Goal: Task Accomplishment & Management: Manage account settings

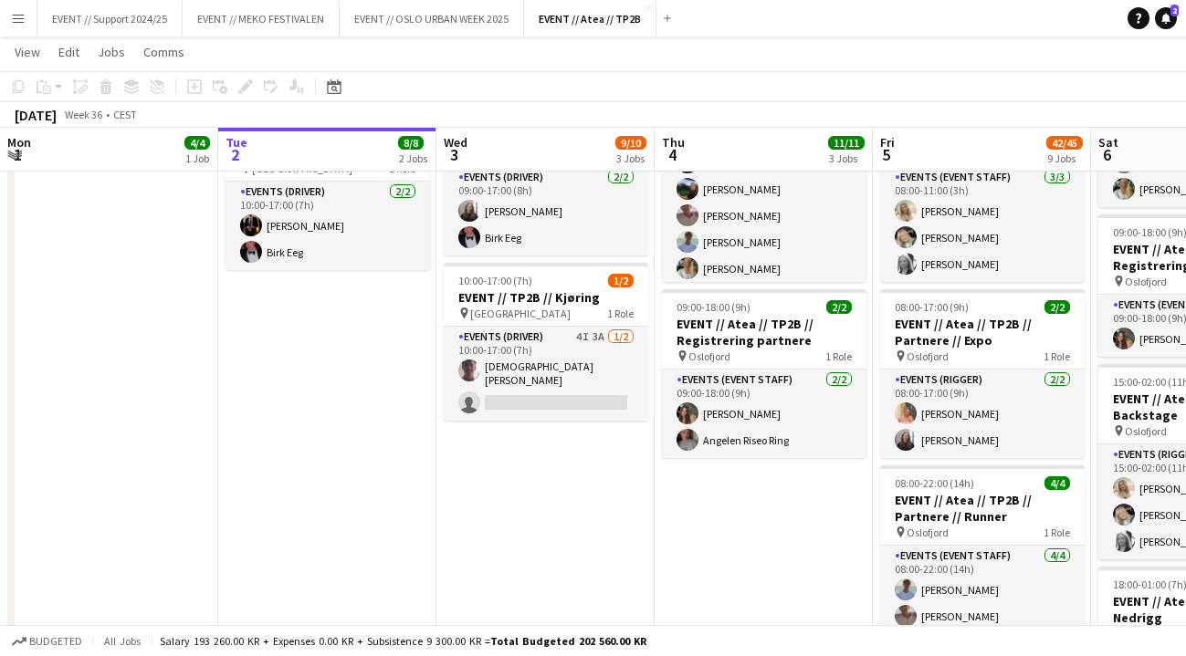
scroll to position [393, 0]
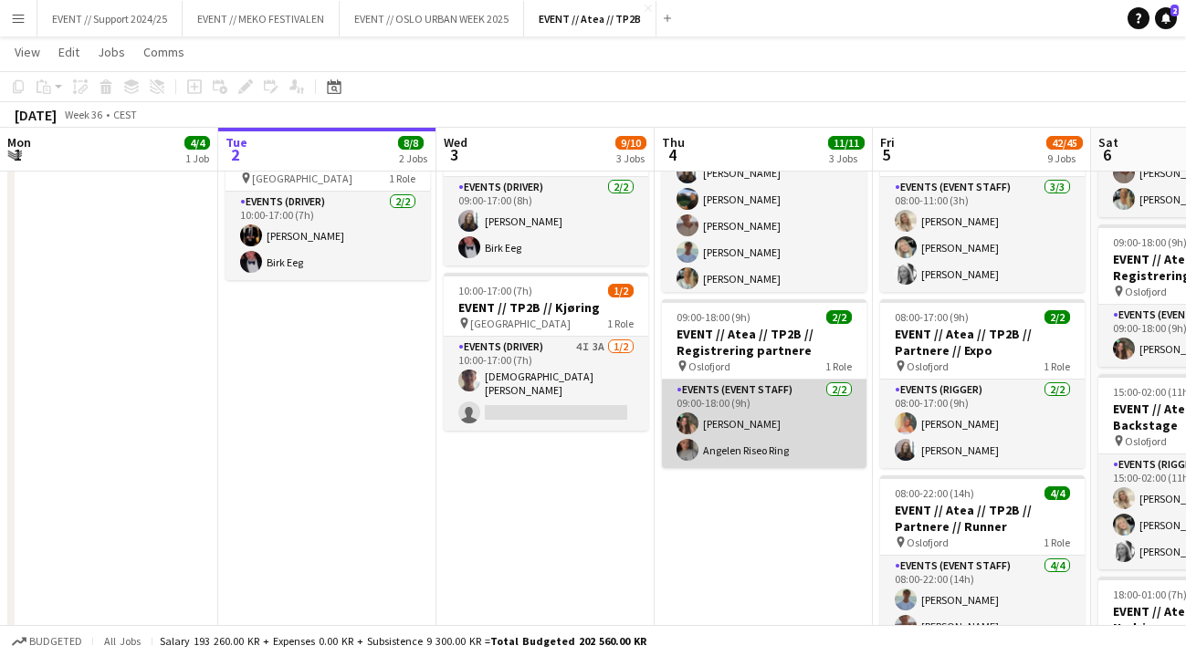
click at [731, 427] on app-card-role "Events (Event Staff) [DATE] 09:00-18:00 (9h) [PERSON_NAME] Ring" at bounding box center [764, 424] width 205 height 89
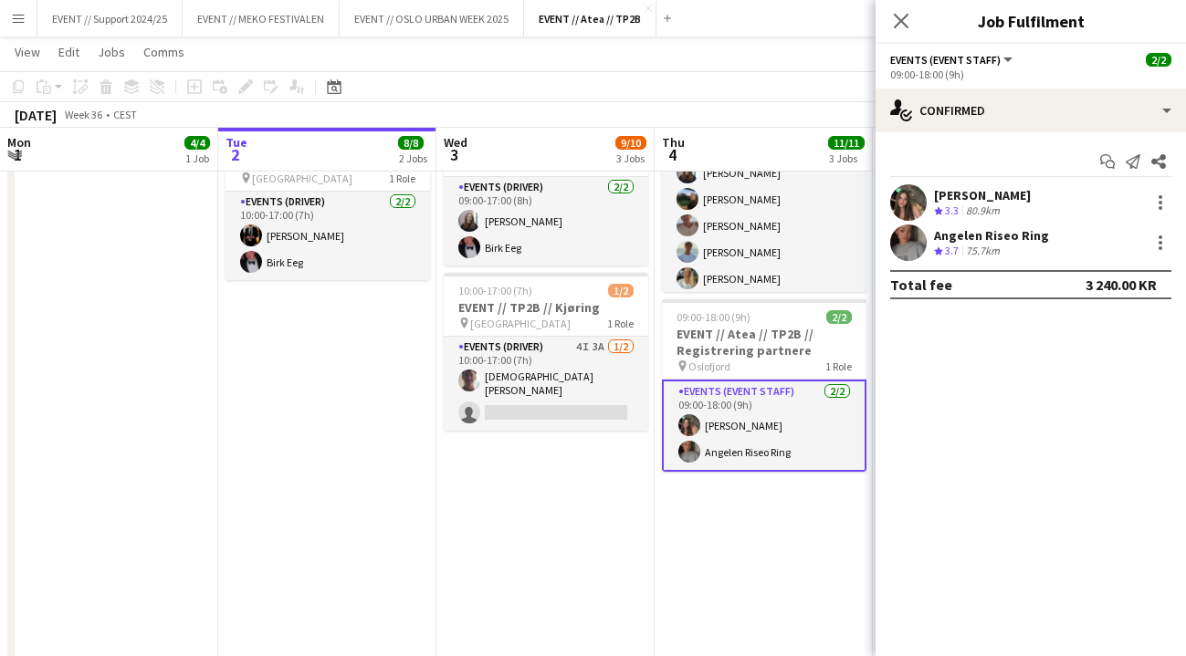
click at [903, 199] on app-user-avatar at bounding box center [908, 202] width 37 height 37
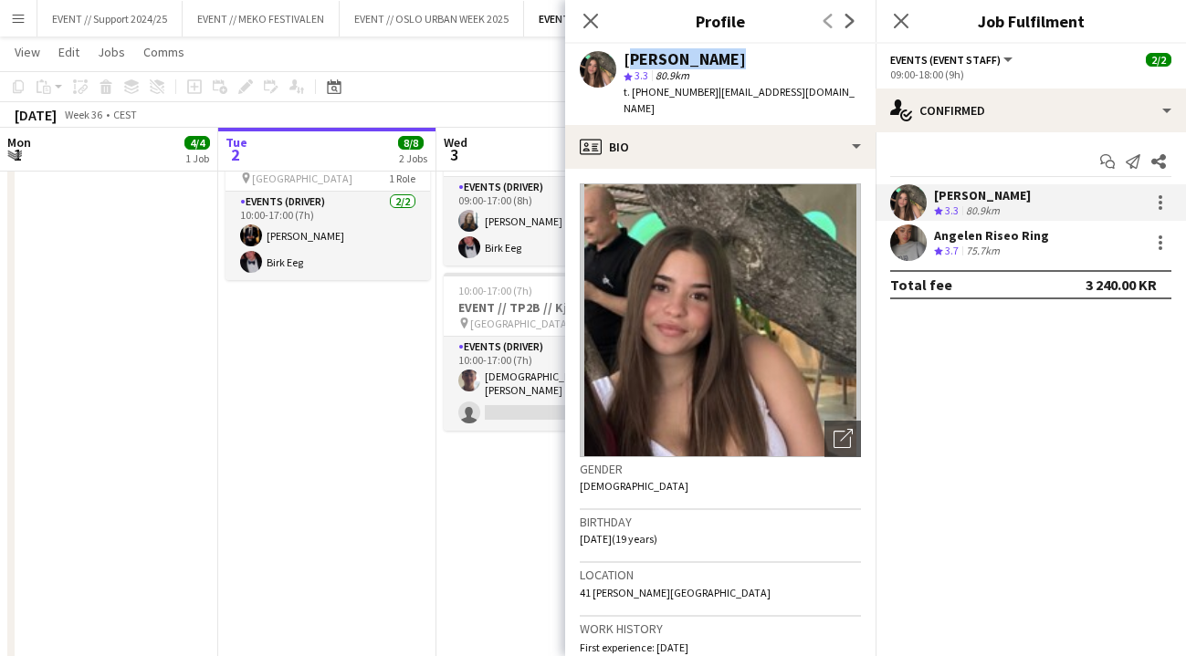
drag, startPoint x: 626, startPoint y: 58, endPoint x: 719, endPoint y: 59, distance: 93.1
click at [719, 59] on div "[PERSON_NAME]" at bounding box center [742, 59] width 237 height 16
copy div "[PERSON_NAME]"
drag, startPoint x: 632, startPoint y: 92, endPoint x: 691, endPoint y: 89, distance: 59.4
click at [691, 89] on span "t. [PHONE_NUMBER]" at bounding box center [671, 92] width 95 height 14
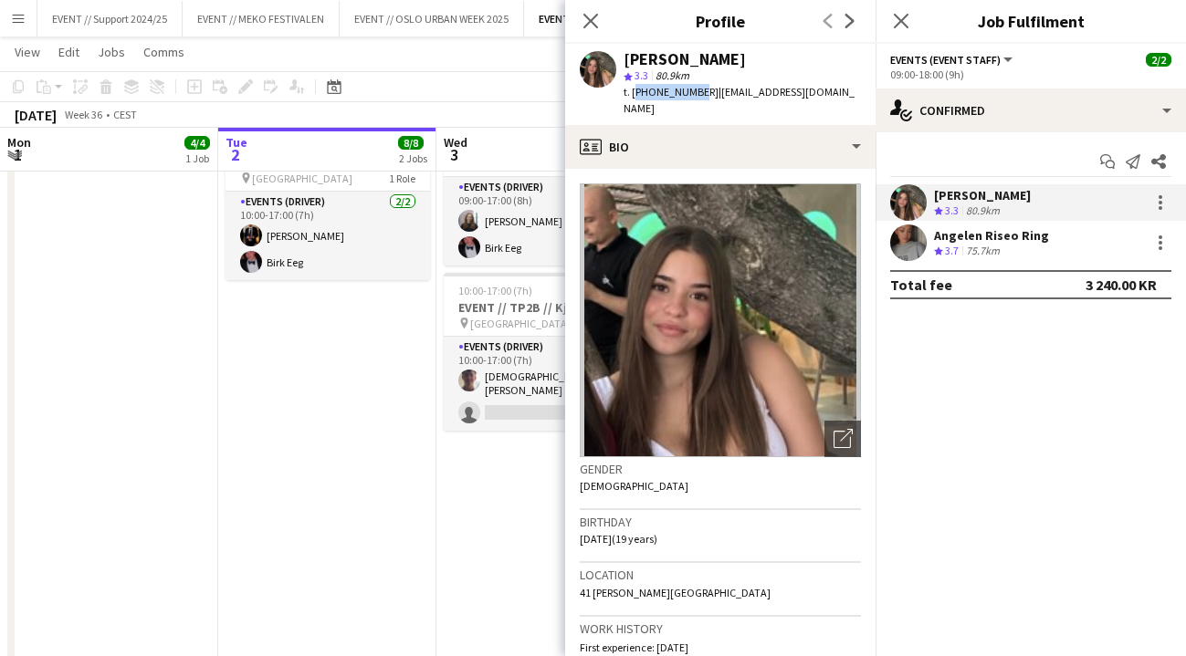
copy span "[PHONE_NUMBER]"
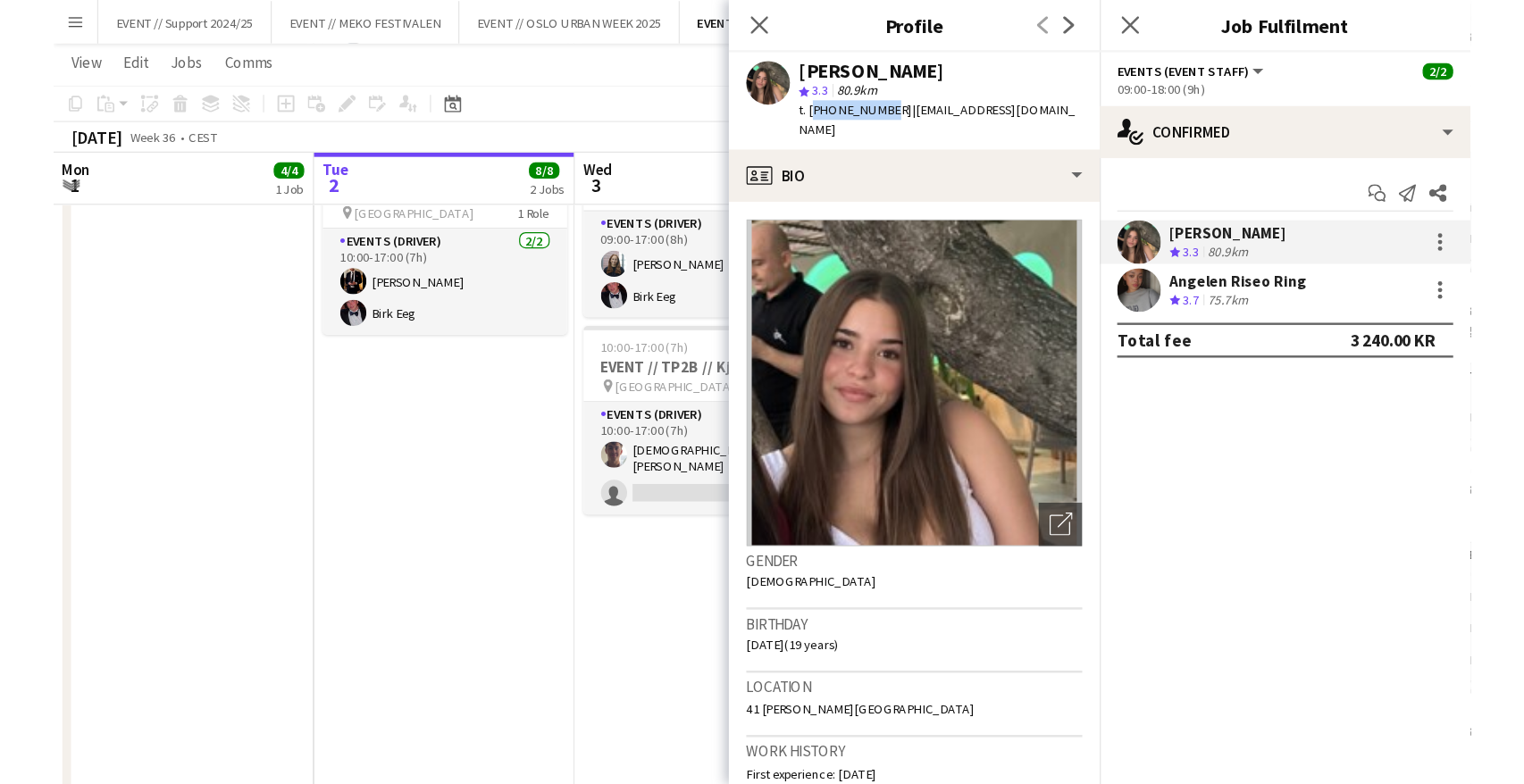
scroll to position [0, 0]
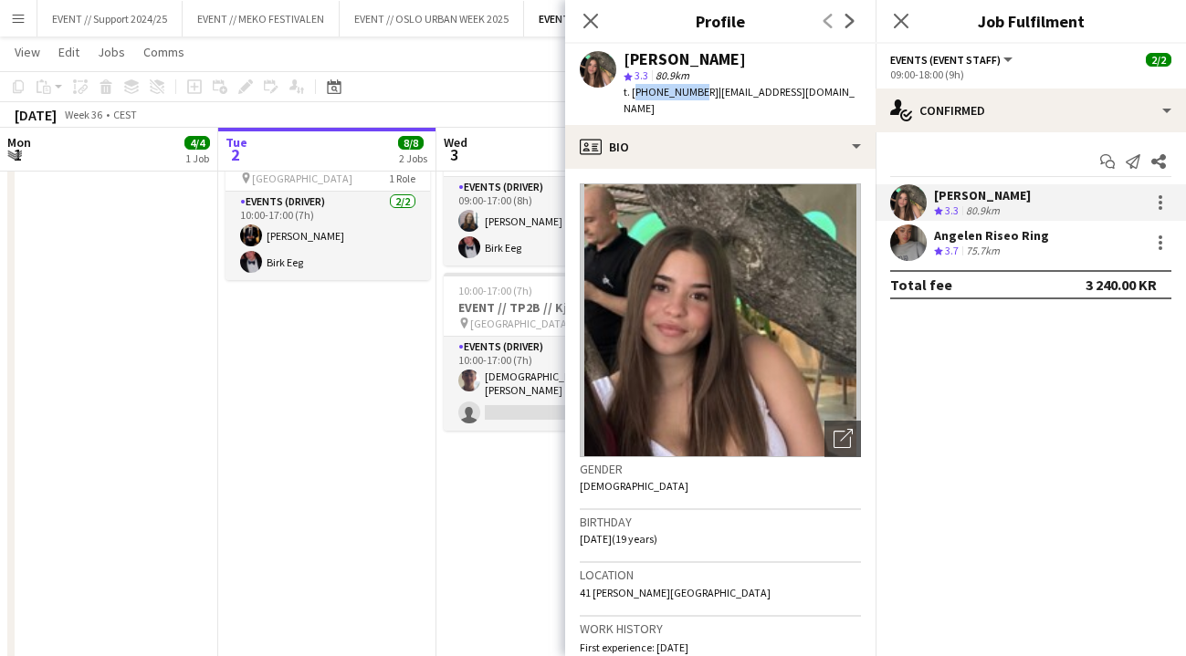
drag, startPoint x: 835, startPoint y: 94, endPoint x: 699, endPoint y: 97, distance: 135.2
click at [699, 97] on div "[PERSON_NAME] star 3.3 80.9km t. [PHONE_NUMBER] | [EMAIL_ADDRESS][DOMAIN_NAME]" at bounding box center [720, 84] width 310 height 81
copy span "[EMAIL_ADDRESS][DOMAIN_NAME]"
click at [915, 234] on app-user-avatar at bounding box center [908, 243] width 37 height 37
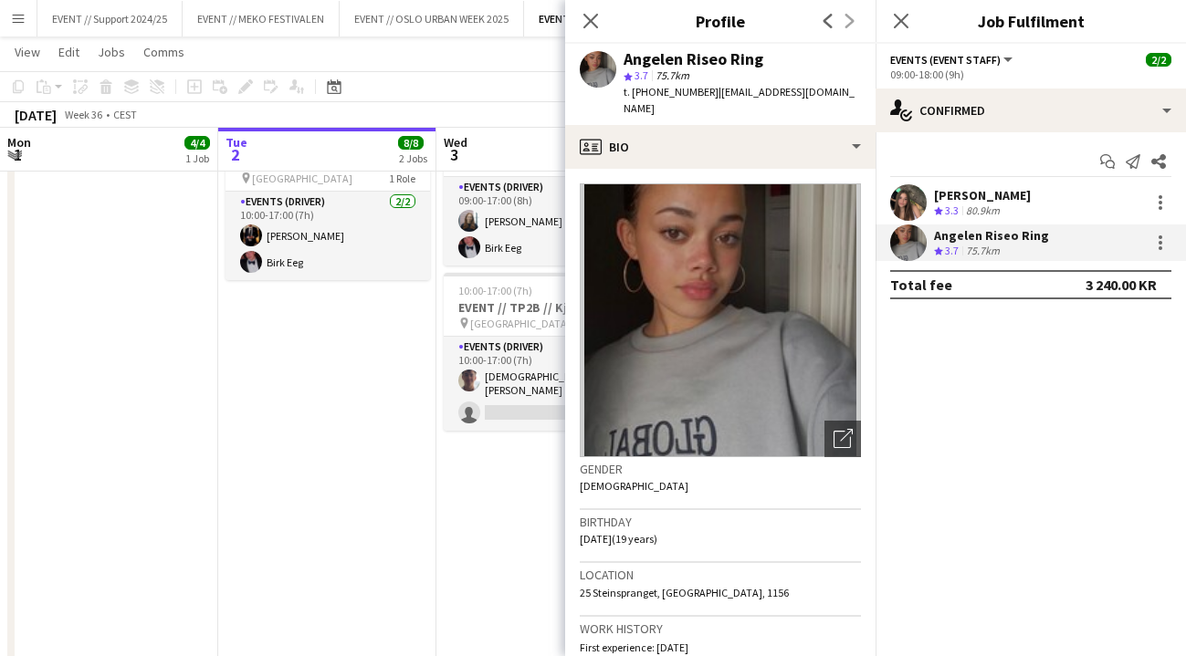
drag, startPoint x: 761, startPoint y: 57, endPoint x: 627, endPoint y: 65, distance: 134.5
click at [627, 65] on div "Angelen Riseo Ring" at bounding box center [742, 59] width 237 height 16
copy div "Angelen Riseo Ring"
drag, startPoint x: 693, startPoint y: 93, endPoint x: 632, endPoint y: 93, distance: 61.2
click at [632, 93] on span "t. [PHONE_NUMBER]" at bounding box center [671, 92] width 95 height 14
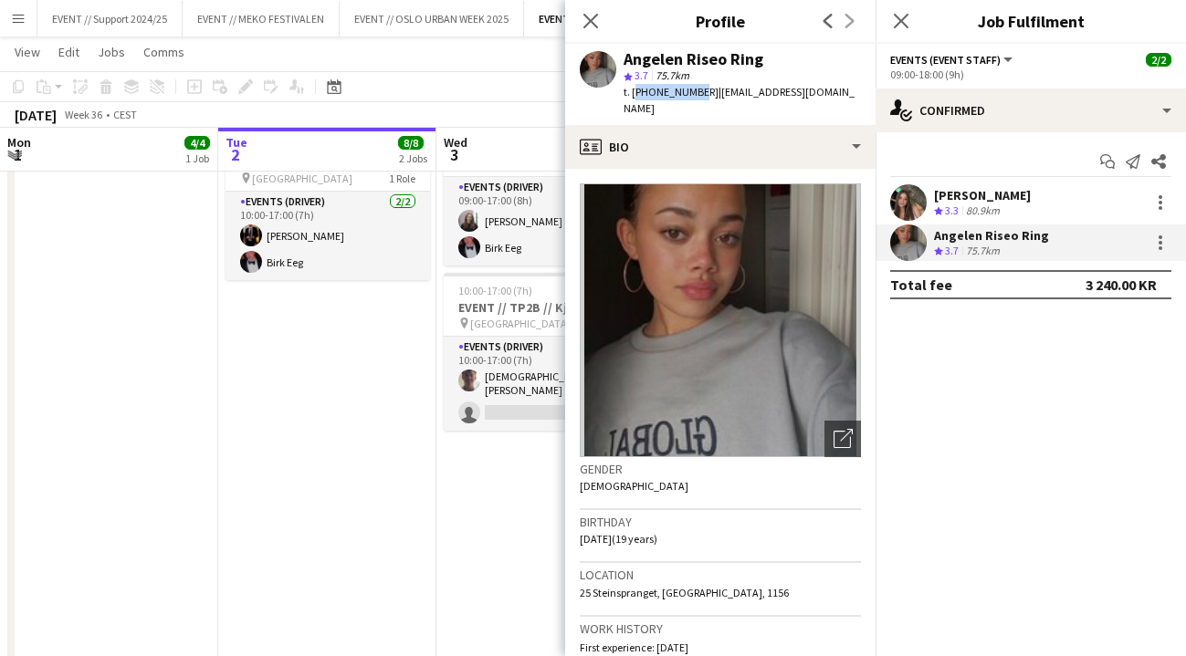
copy span "[PHONE_NUMBER]"
drag, startPoint x: 849, startPoint y: 92, endPoint x: 699, endPoint y: 97, distance: 149.8
click at [699, 97] on div "Angelen Riseo Ring star 3.7 75.7km t. [PHONE_NUMBER] | [EMAIL_ADDRESS][DOMAIN_N…" at bounding box center [720, 84] width 310 height 81
copy span "[EMAIL_ADDRESS][DOMAIN_NAME]"
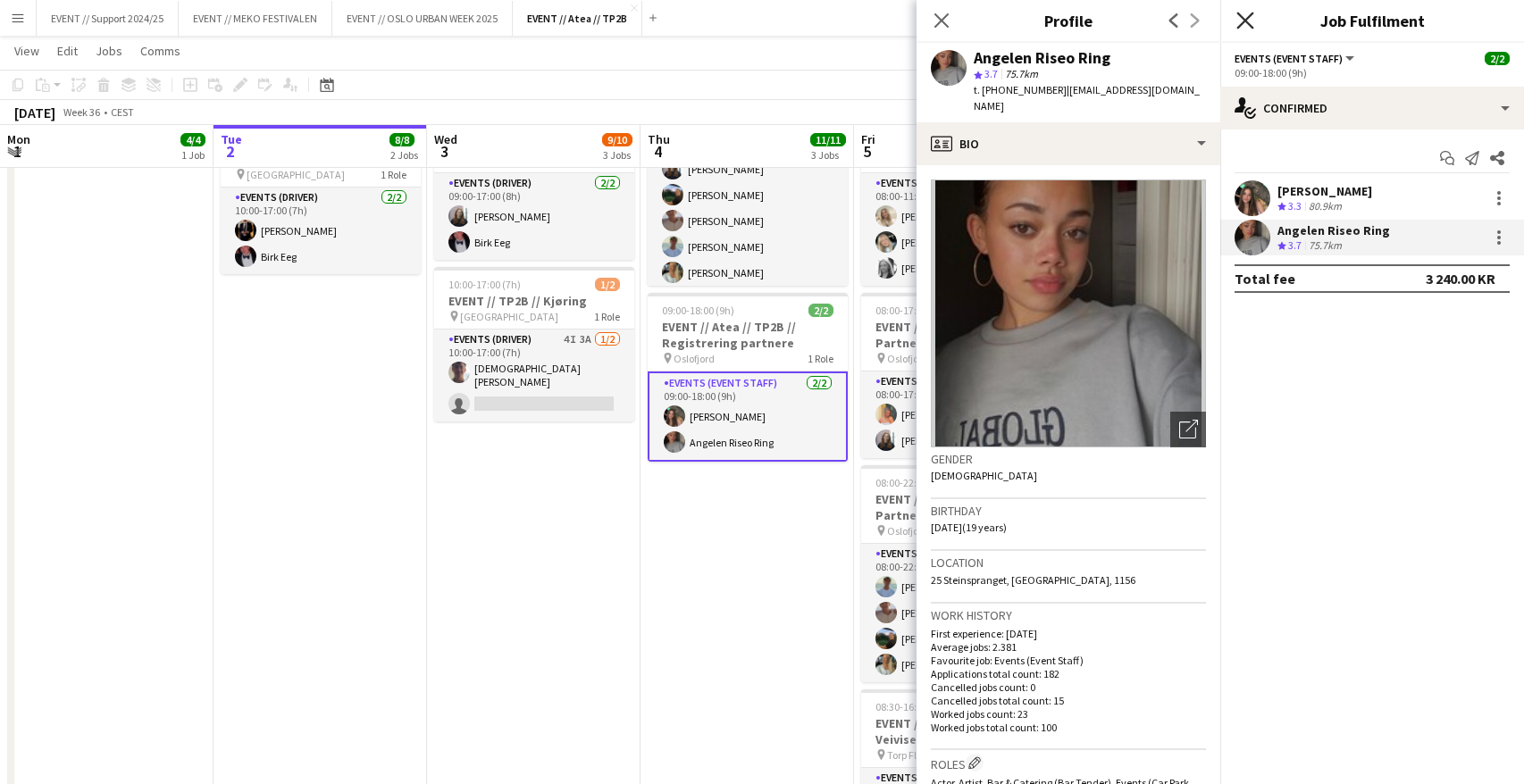
click at [1159, 16] on icon "Close pop-in" at bounding box center [1244, 20] width 17 height 17
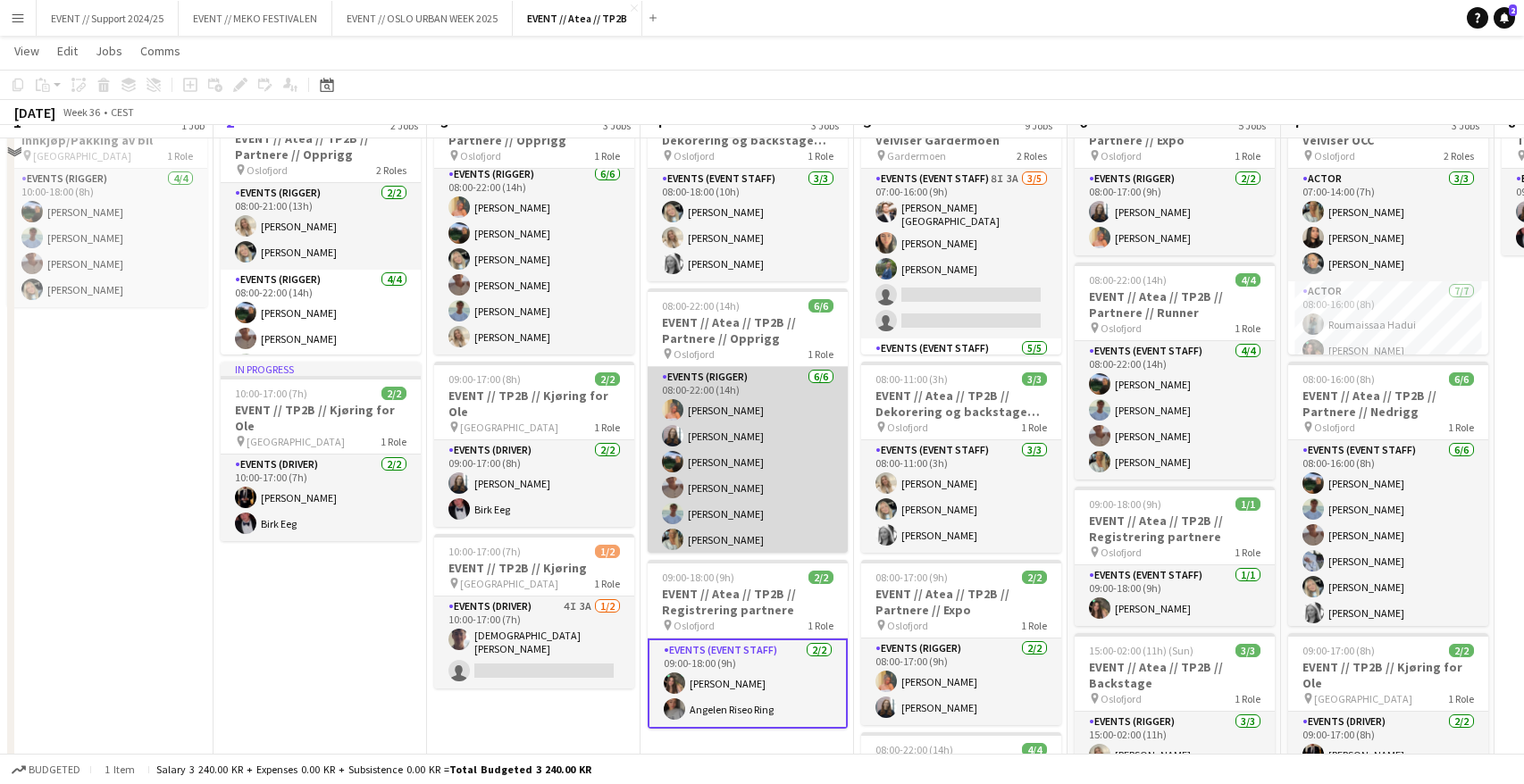
scroll to position [87, 0]
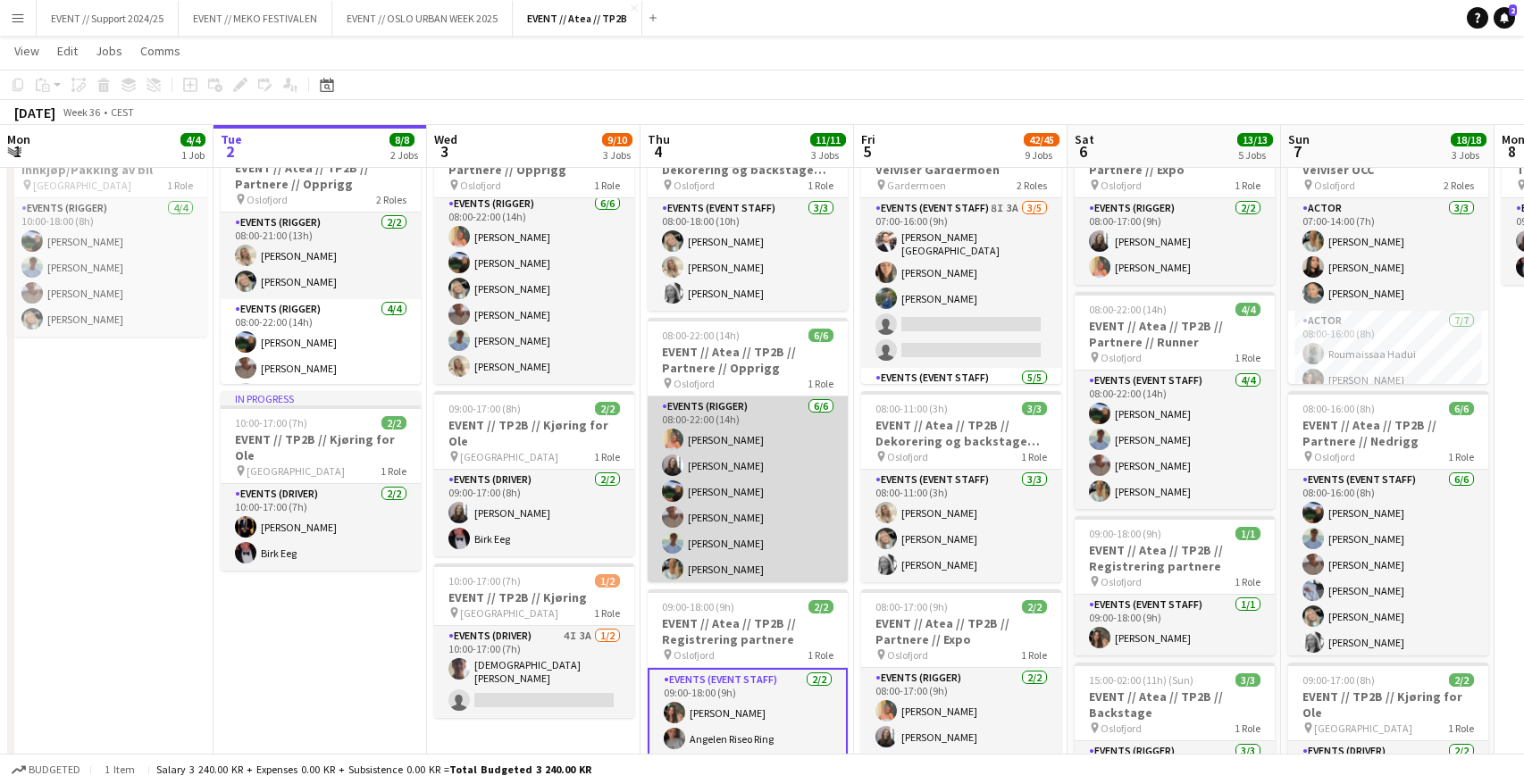
click at [738, 476] on app-card-role "Events (Rigger) [DATE] 08:00-22:00 (14h) [PERSON_NAME] [PERSON_NAME] [PERSON_NA…" at bounding box center [747, 491] width 201 height 190
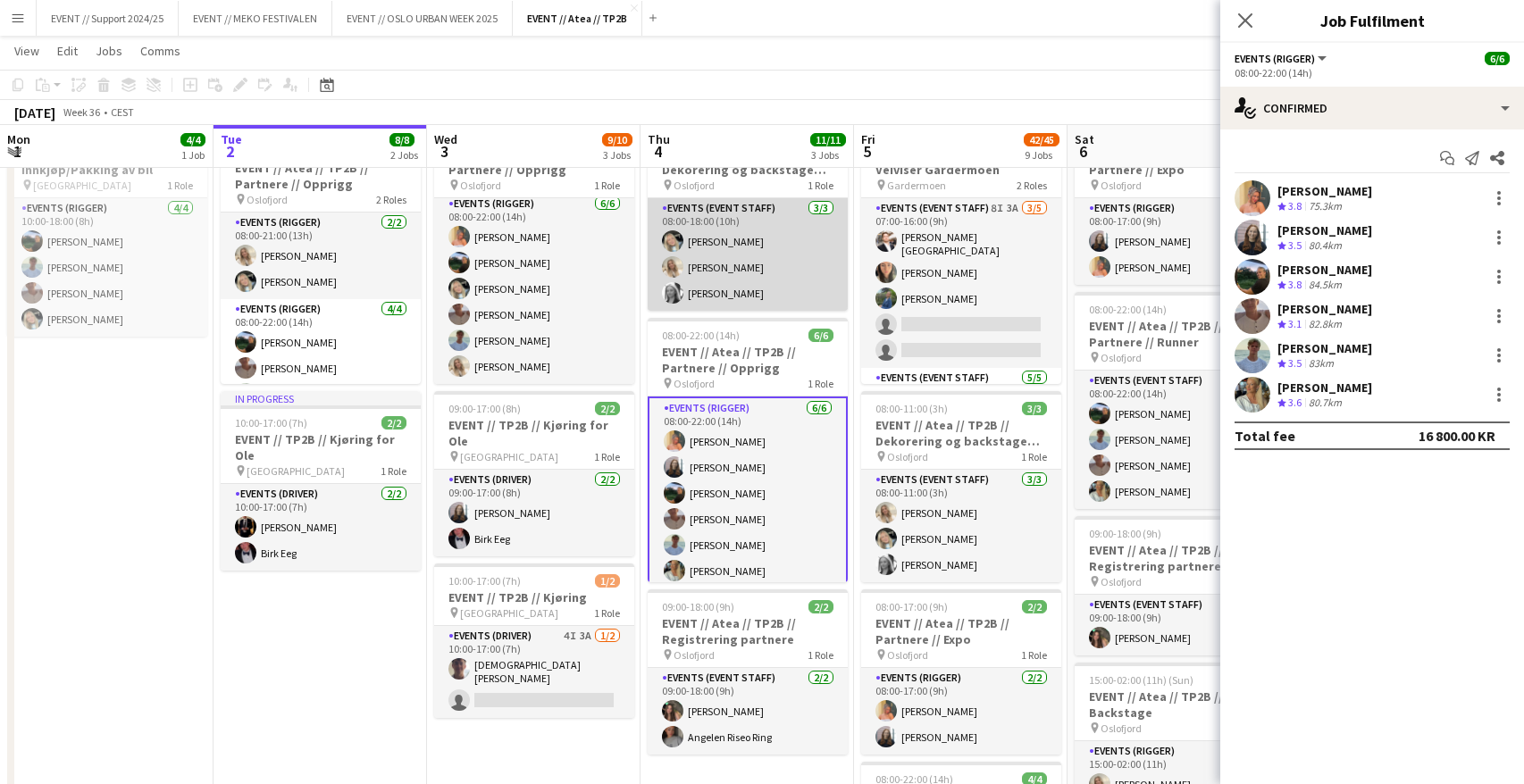
click at [741, 254] on app-card-role "Events (Event Staff) [DATE] 08:00-18:00 (10h) [PERSON_NAME] [PERSON_NAME] [PERS…" at bounding box center [747, 254] width 201 height 112
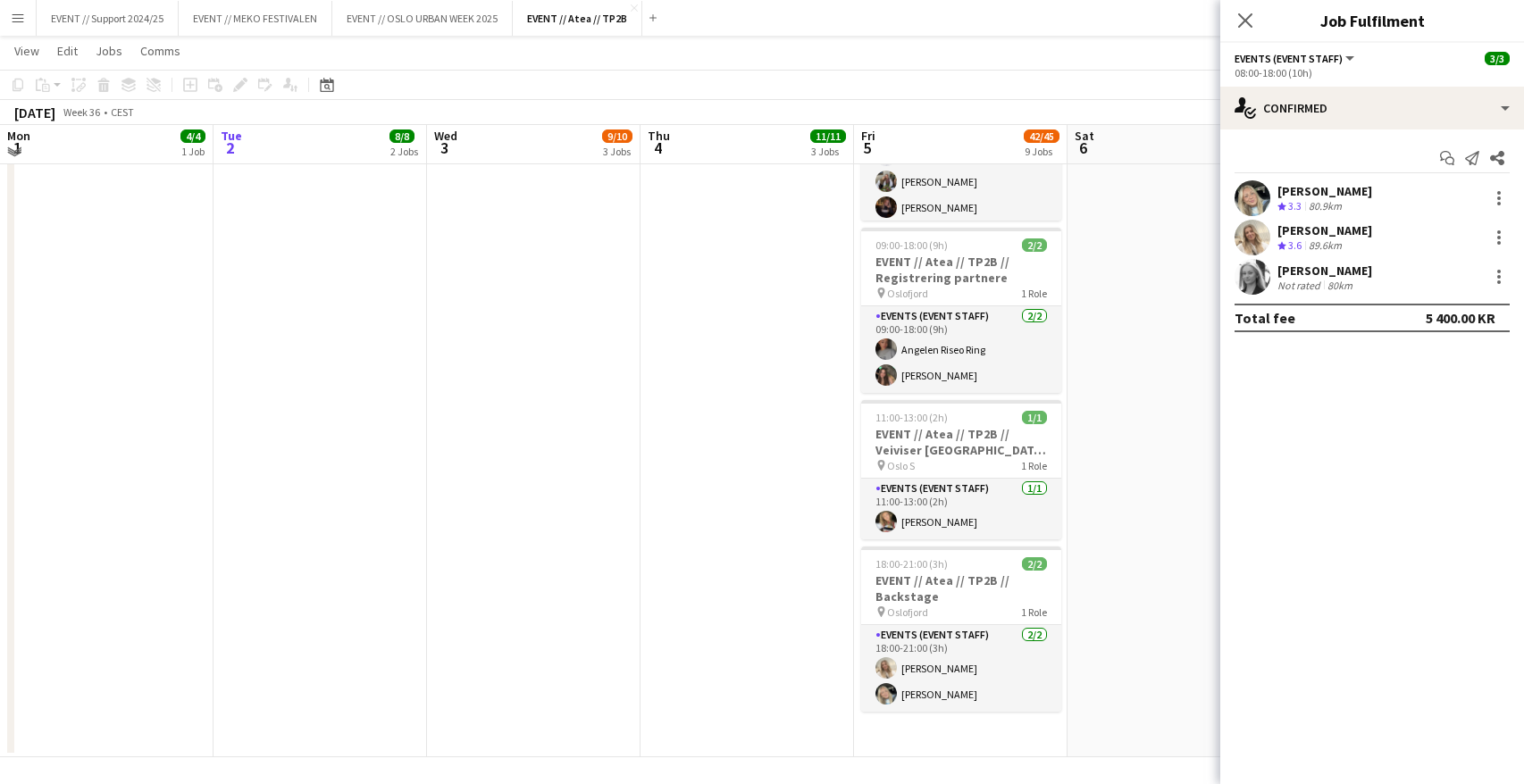
scroll to position [1259, 0]
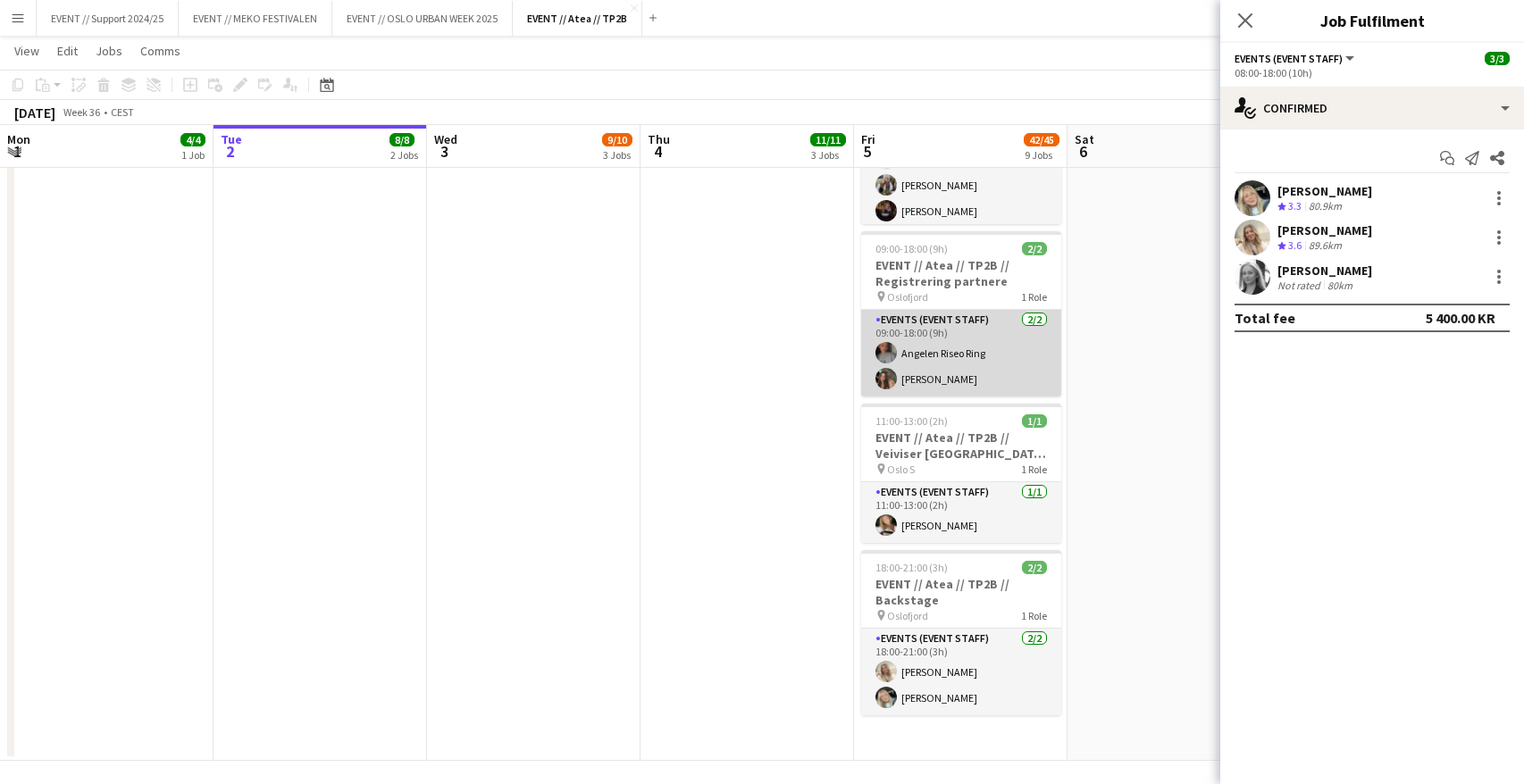
click at [925, 348] on app-card-role "Events (Event Staff) [DATE] 09:00-18:00 (9h) Angelen Riseo Ring [PERSON_NAME]" at bounding box center [961, 353] width 201 height 87
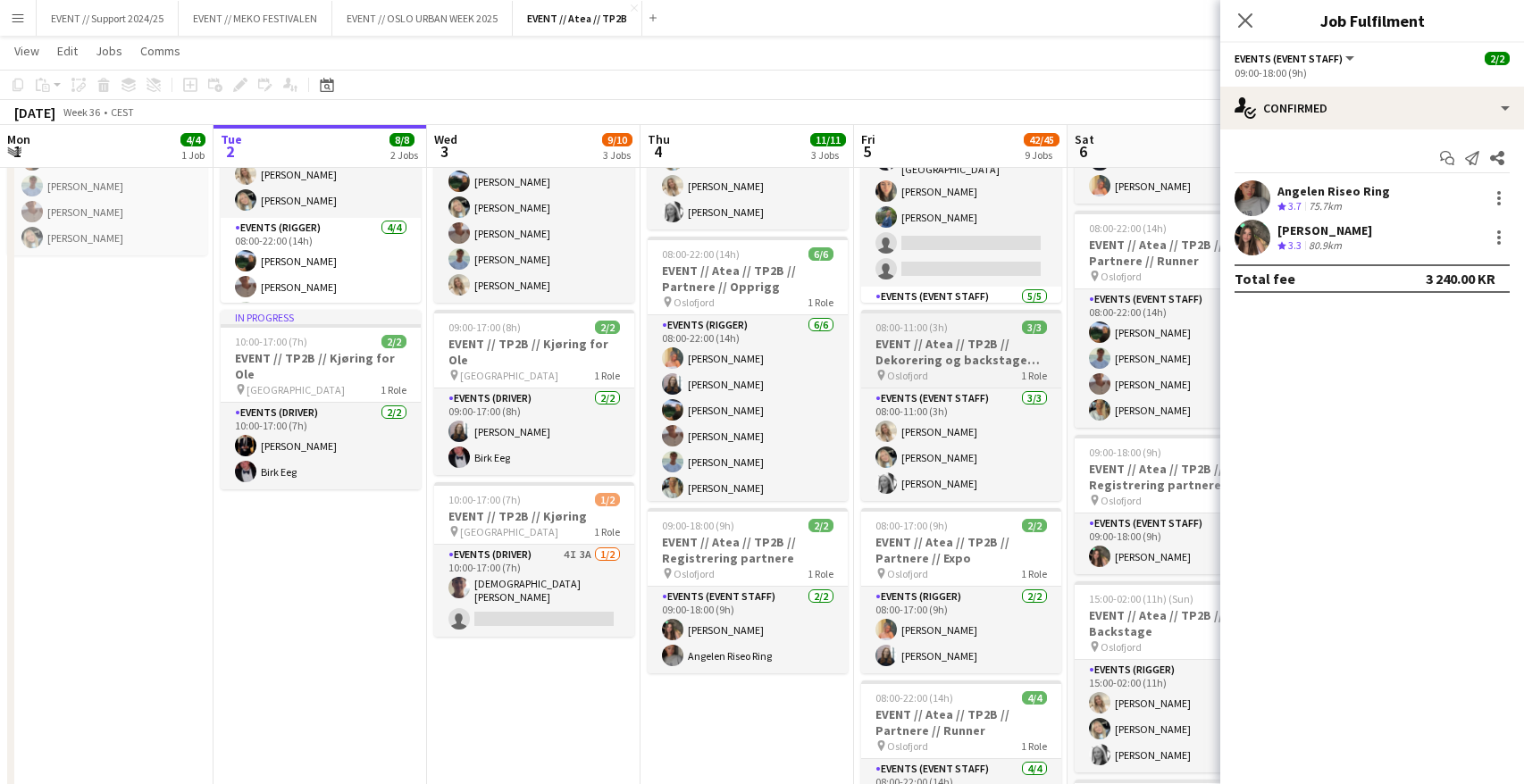
scroll to position [66, 0]
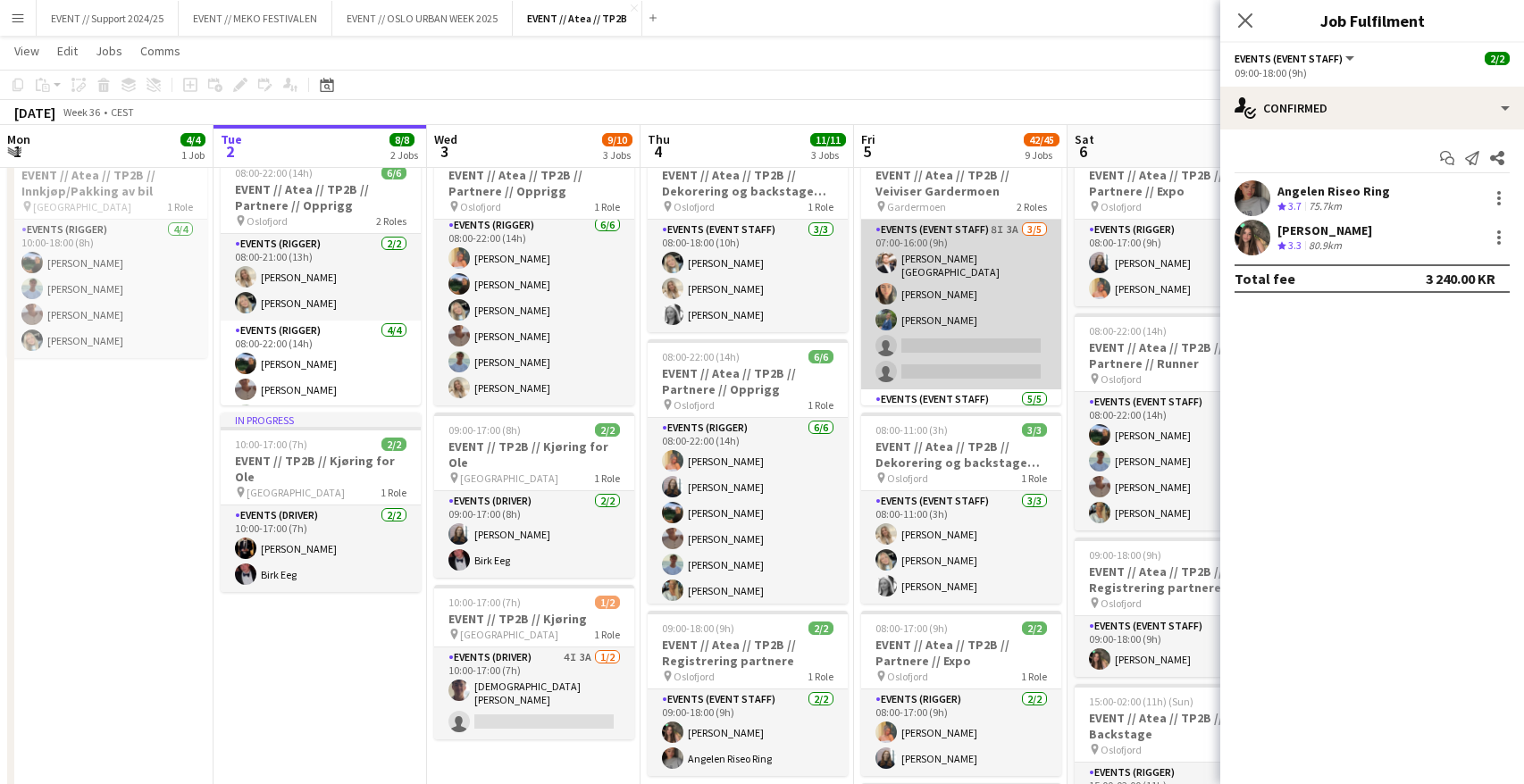
click at [973, 288] on app-card-role "Events (Event Staff) 8I 3A [DATE] 07:00-16:00 (9h) [PERSON_NAME] [PERSON_NAME] …" at bounding box center [961, 304] width 201 height 169
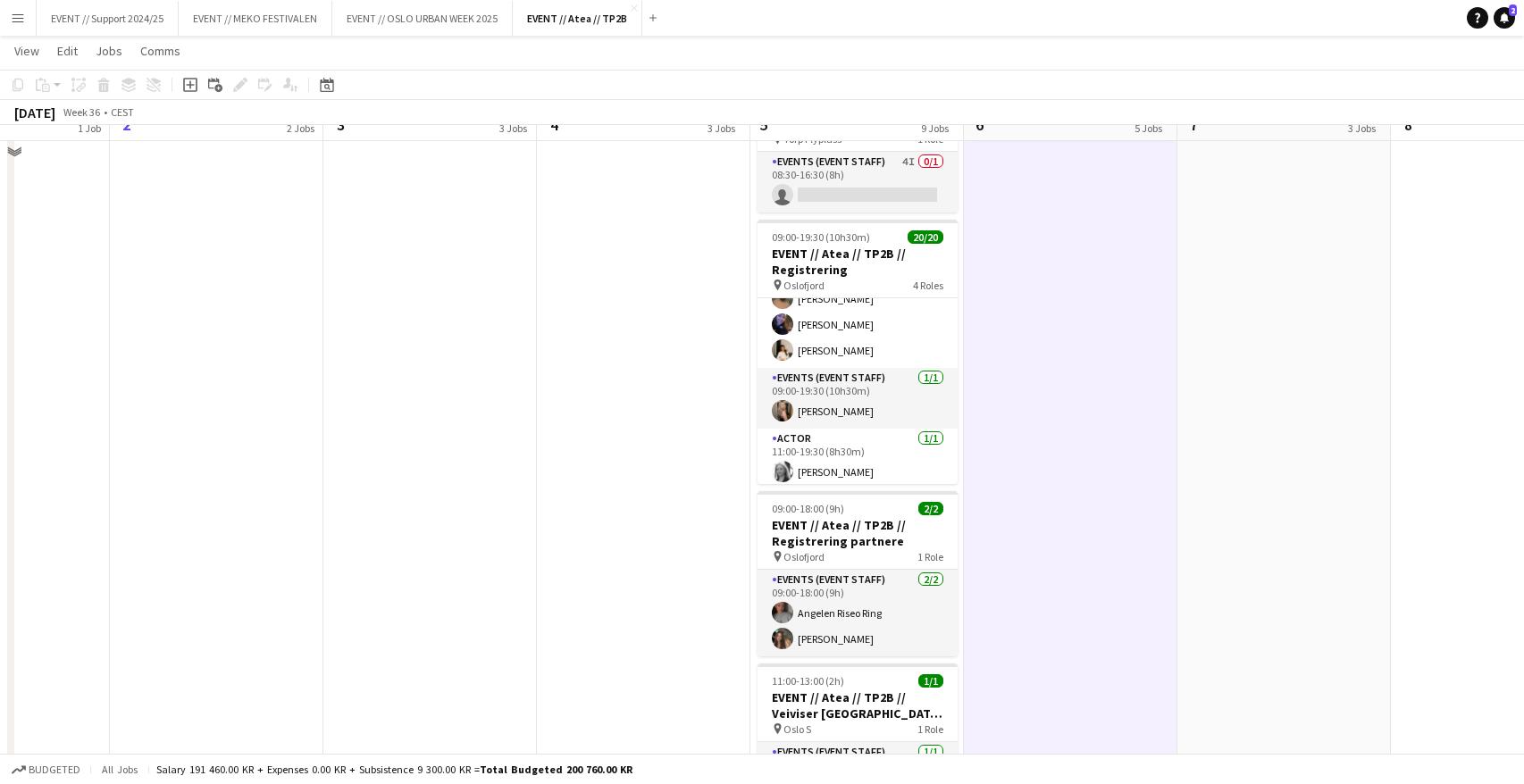
scroll to position [973, 0]
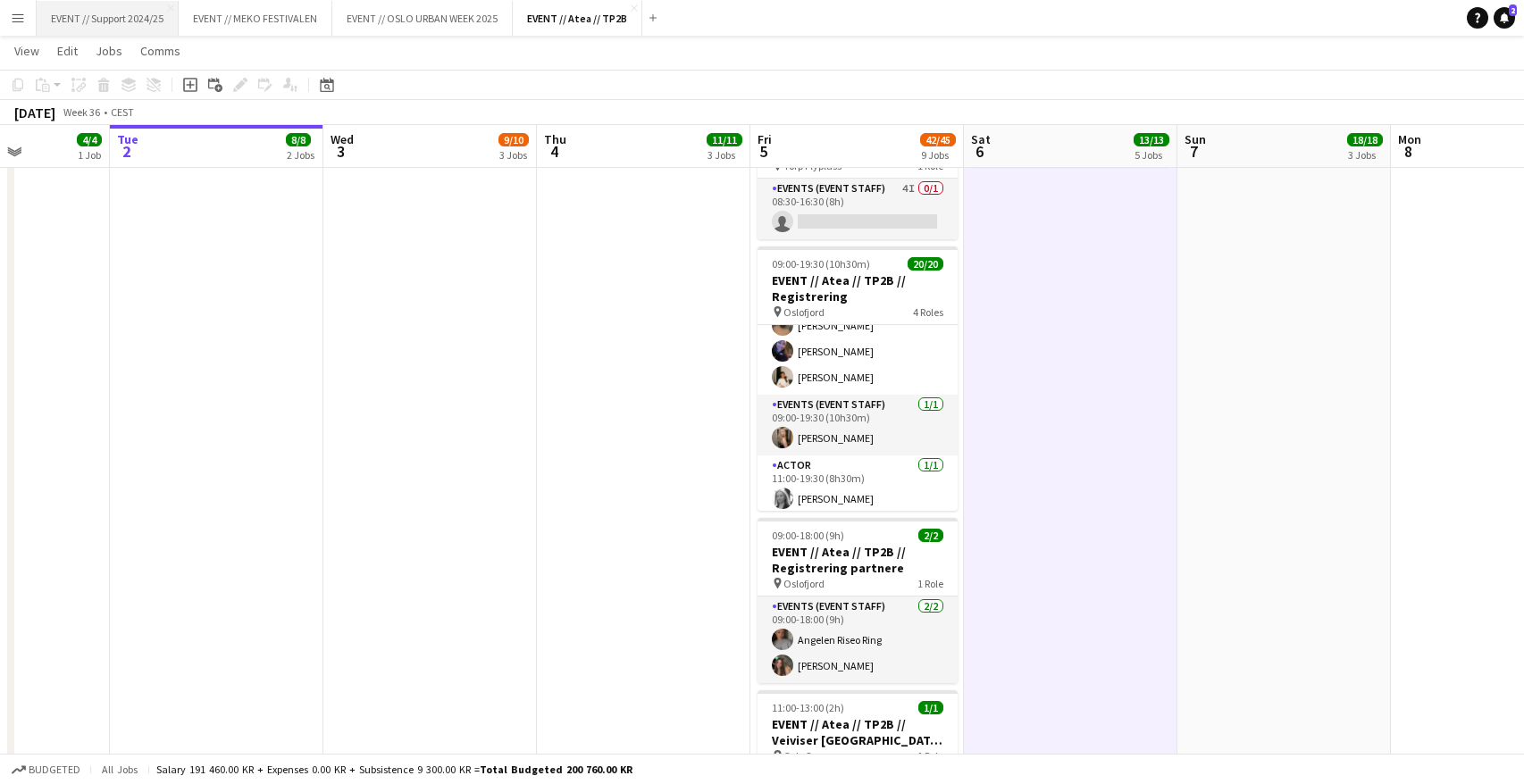
click at [119, 18] on button "EVENT // Support 2024/25 Close" at bounding box center [107, 19] width 142 height 35
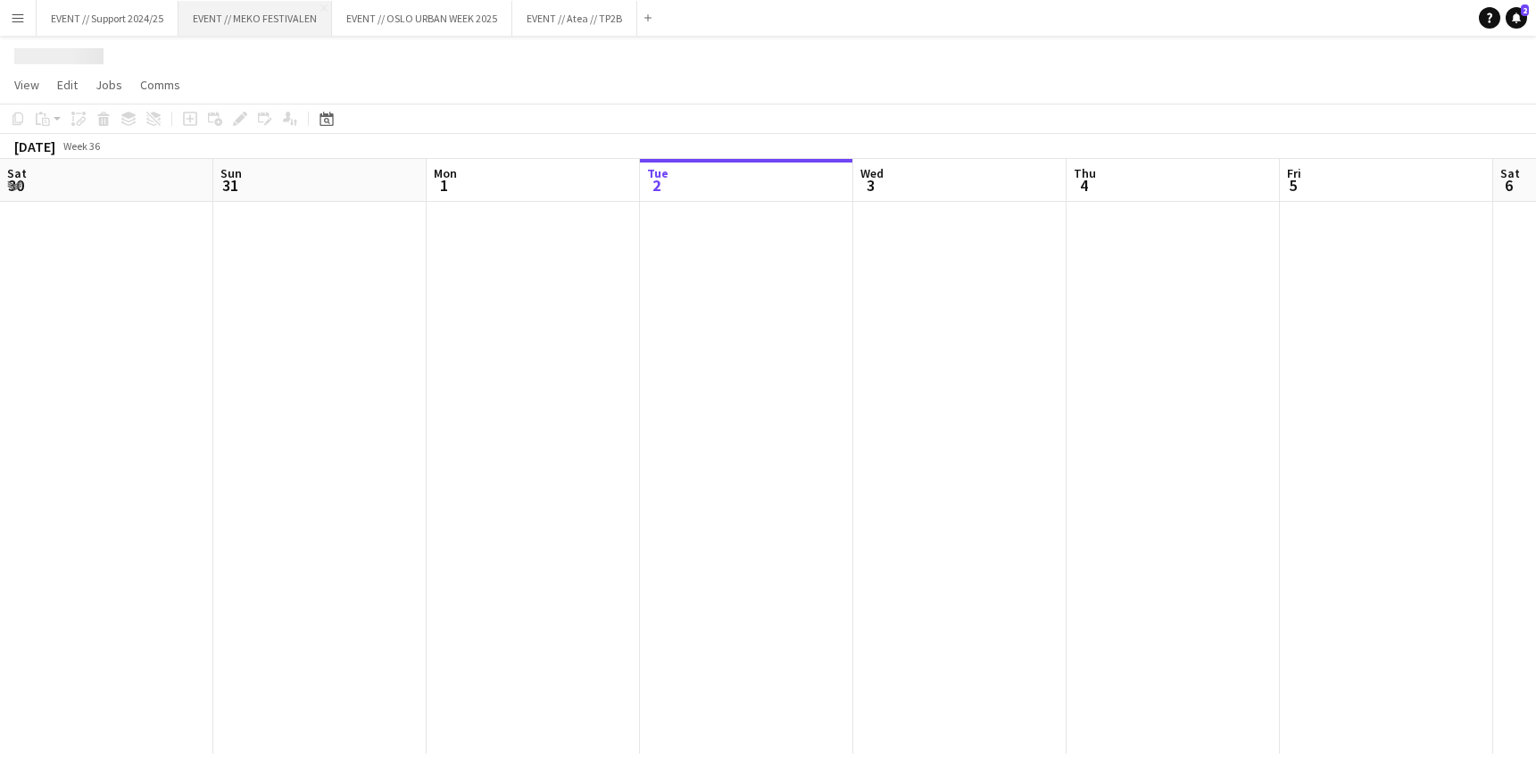
scroll to position [0, 426]
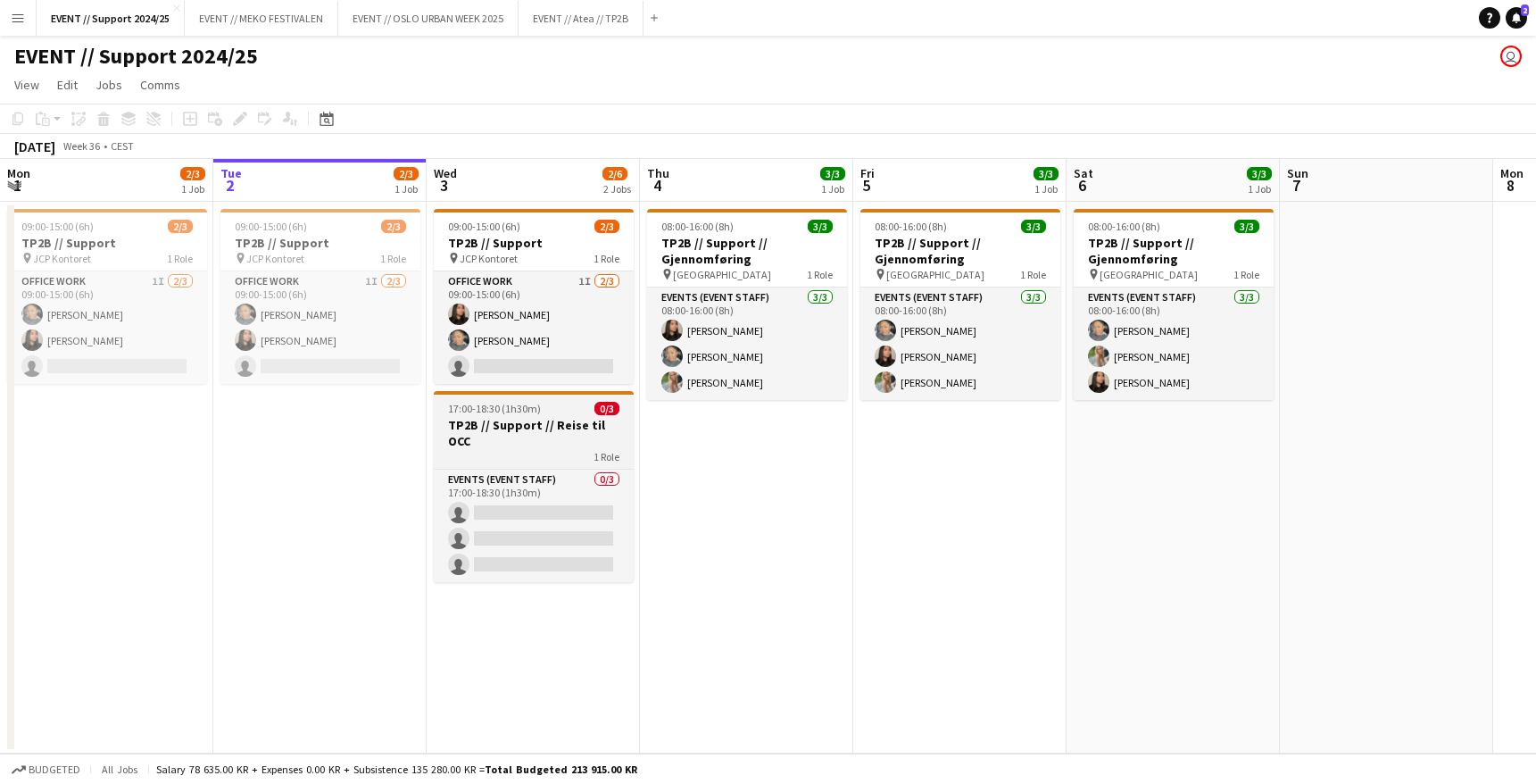
click at [557, 425] on h3 "TP2B // Support // Reise til OCC" at bounding box center [534, 432] width 200 height 32
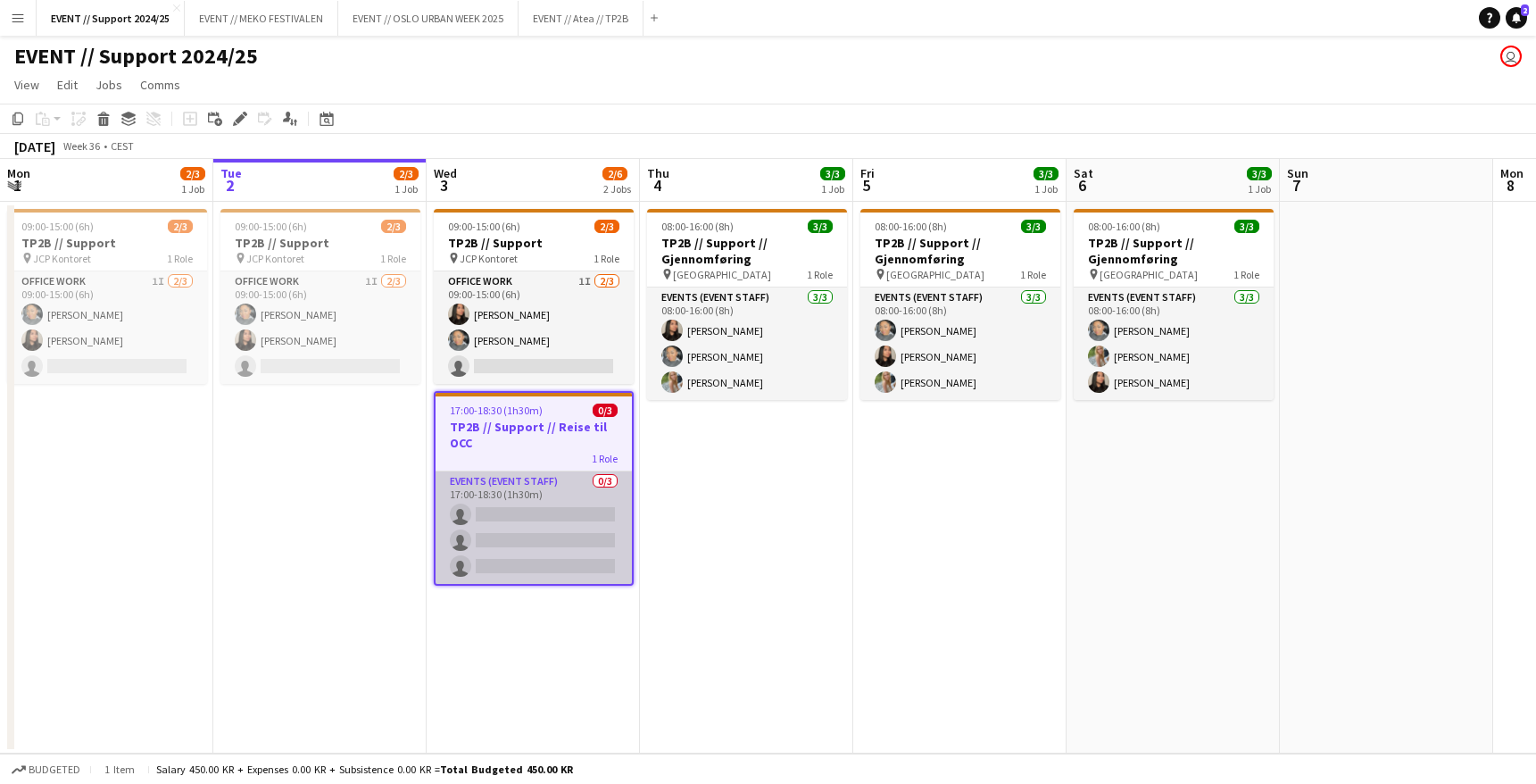
click at [558, 517] on app-card-role "Events (Event Staff) 0/3 17:00-18:30 (1h30m) single-neutral-actions single-neut…" at bounding box center [534, 527] width 197 height 112
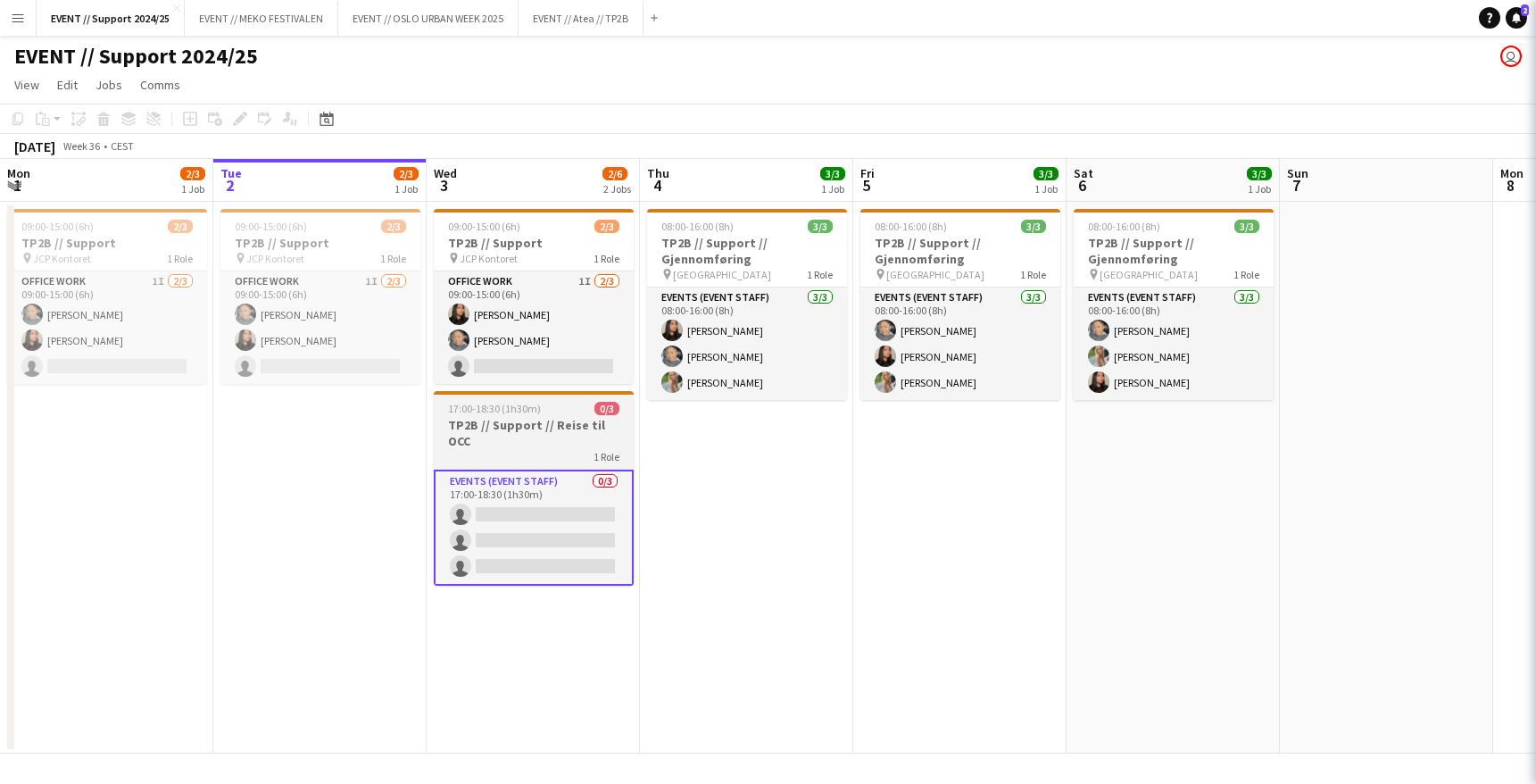
click at [534, 437] on h3 "TP2B // Support // Reise til OCC" at bounding box center [534, 432] width 200 height 32
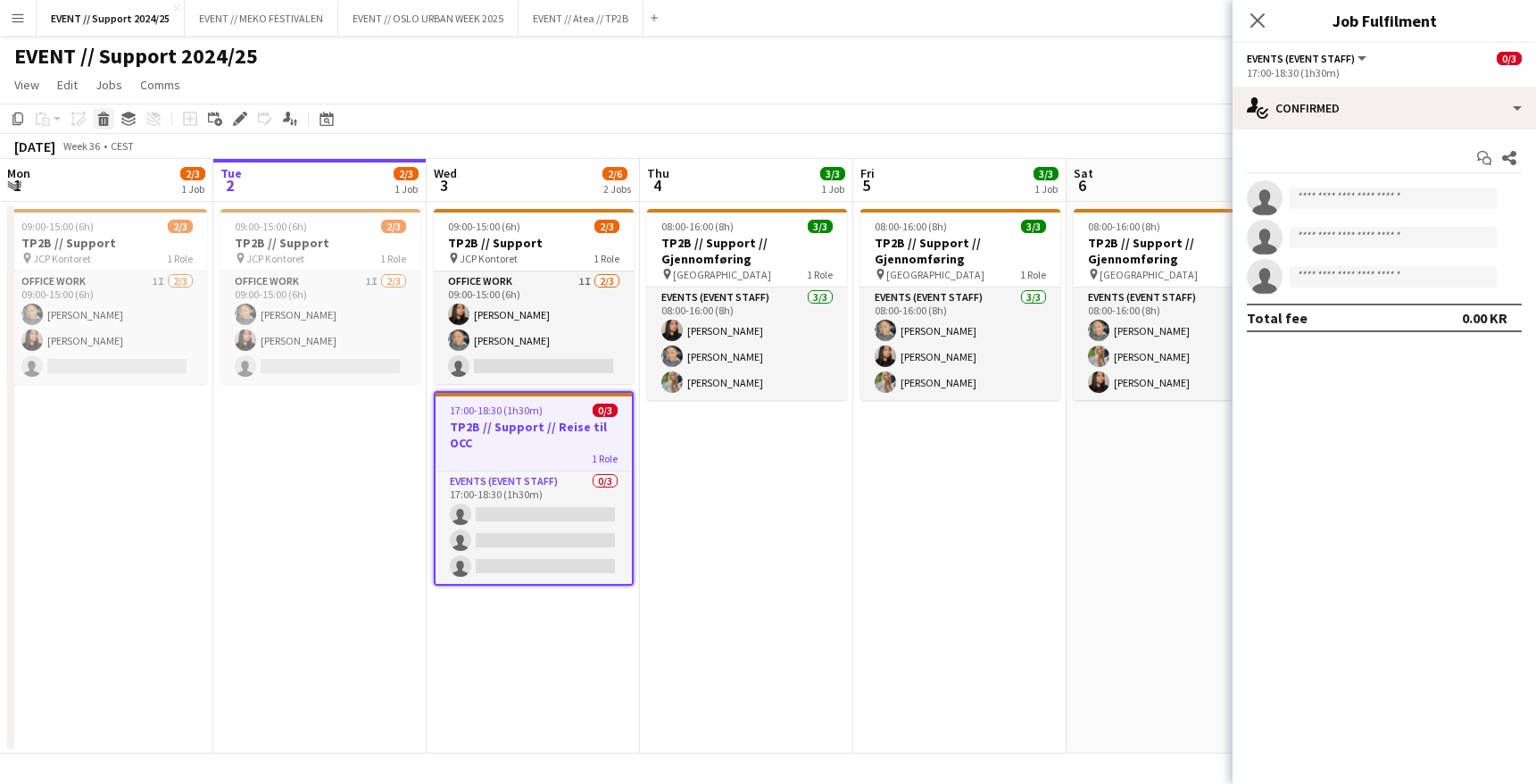
click at [108, 120] on icon at bounding box center [104, 121] width 10 height 9
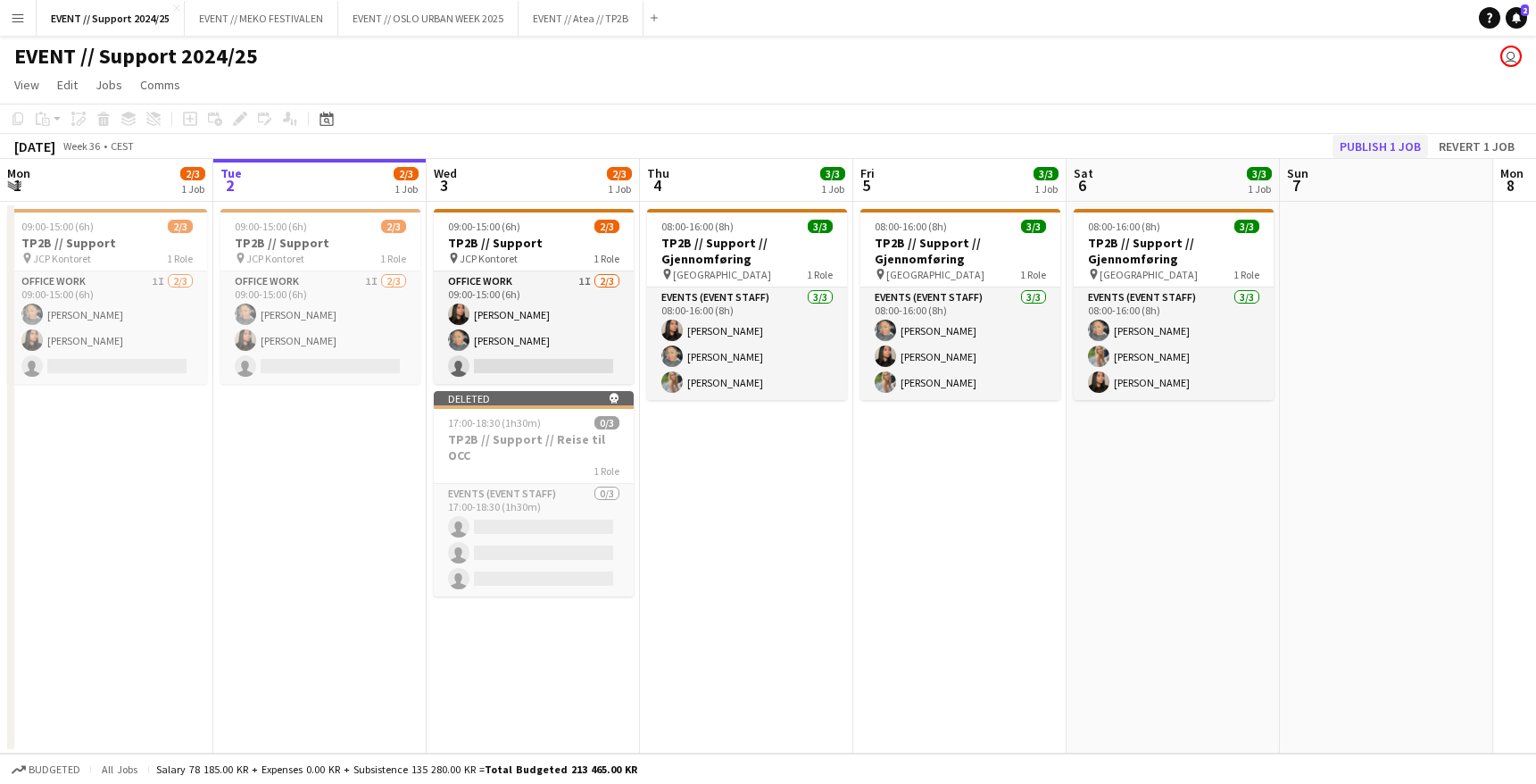
click at [1159, 142] on button "Publish 1 job" at bounding box center [1381, 147] width 96 height 23
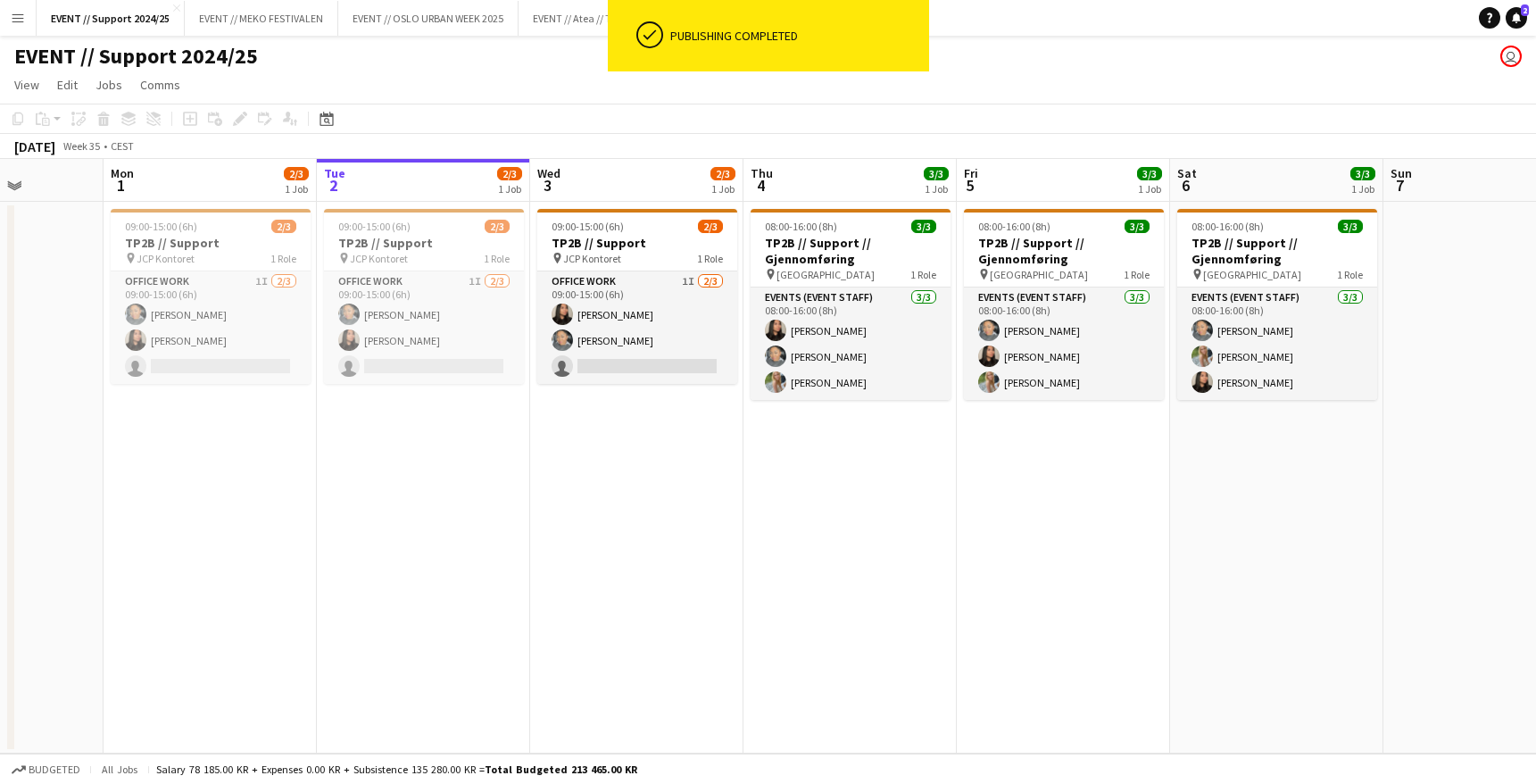
scroll to position [0, 480]
